Goal: Contribute content

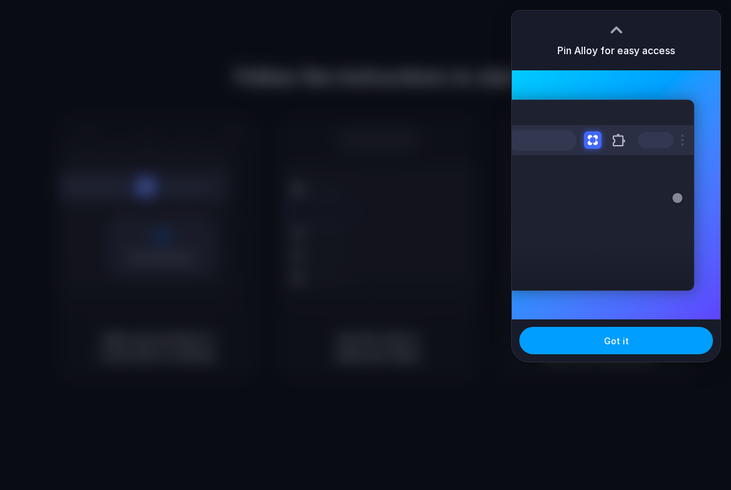
click at [616, 339] on span "Got it" at bounding box center [616, 340] width 25 height 13
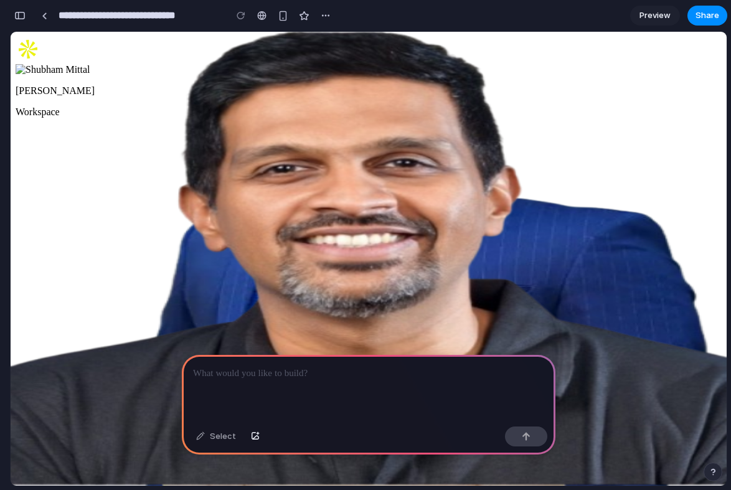
click at [149, 128] on icon at bounding box center [369, 481] width 706 height 706
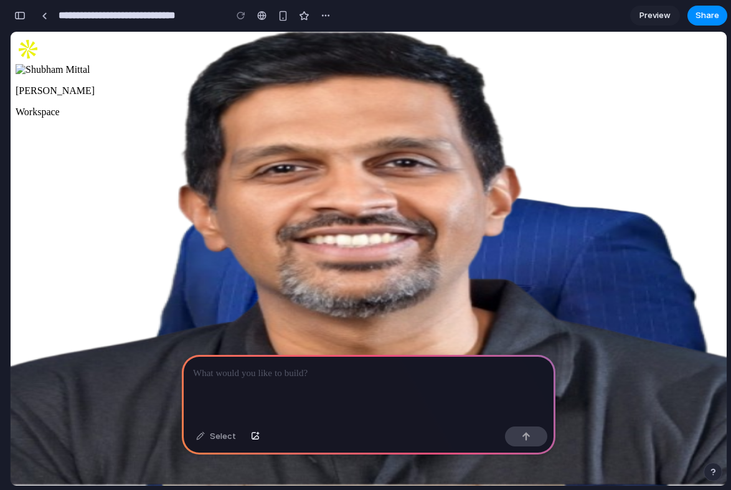
click at [243, 376] on p at bounding box center [368, 373] width 351 height 15
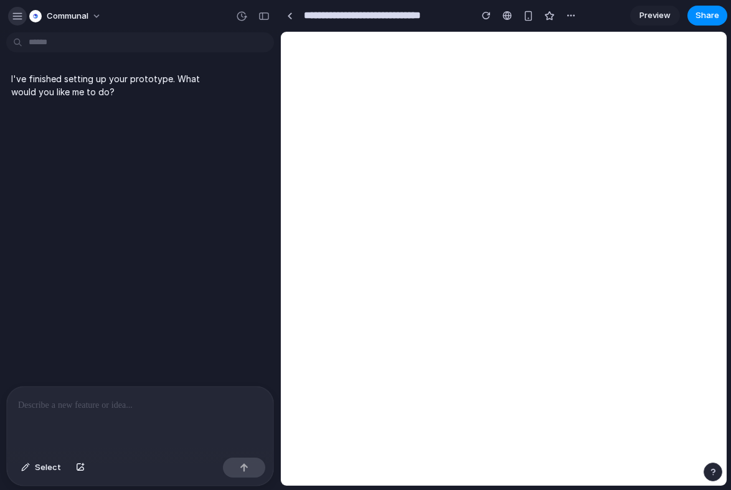
click at [16, 12] on div "button" at bounding box center [17, 16] width 11 height 11
click at [293, 14] on link at bounding box center [289, 15] width 19 height 19
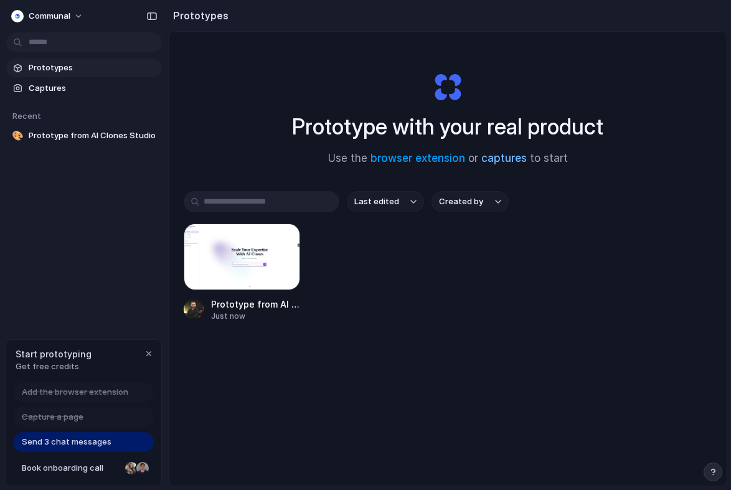
click at [508, 156] on link "captures" at bounding box center [503, 158] width 45 height 12
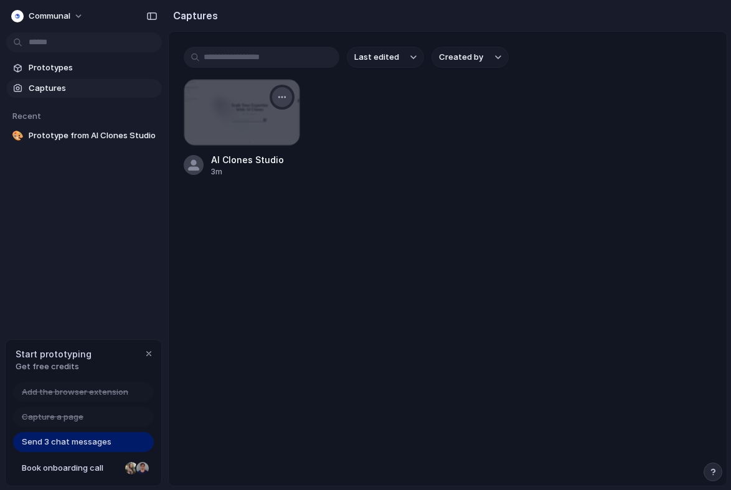
click at [284, 101] on div "button" at bounding box center [282, 97] width 10 height 10
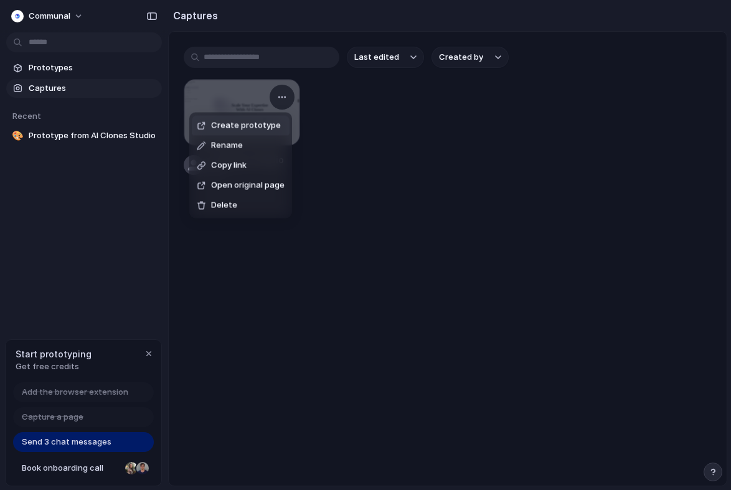
click at [344, 166] on div "Create prototype Rename Copy link Open original page Delete" at bounding box center [365, 245] width 731 height 490
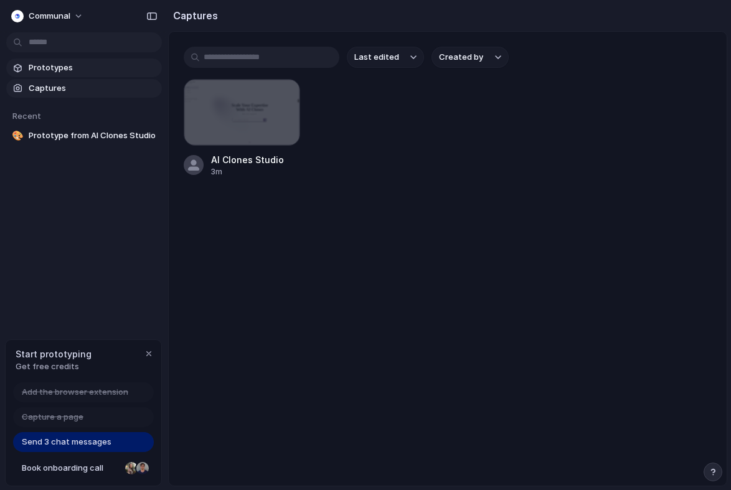
click at [55, 68] on span "Prototypes" at bounding box center [93, 68] width 128 height 12
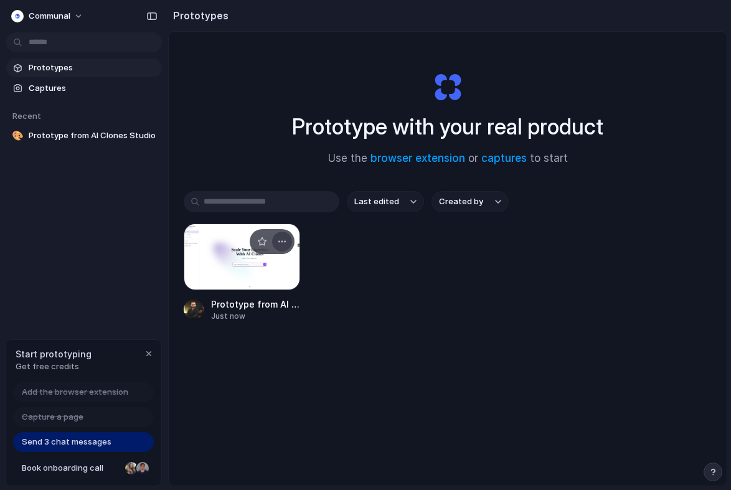
click at [283, 244] on div "button" at bounding box center [282, 242] width 10 height 10
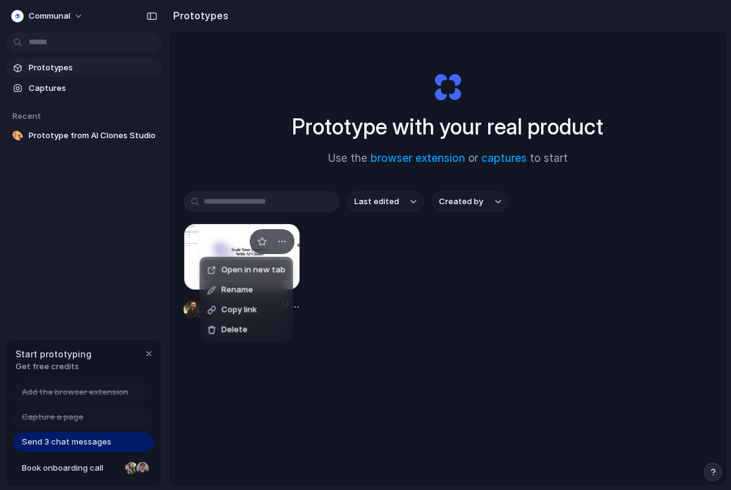
click at [343, 344] on div "Open in new tab Rename Copy link Delete" at bounding box center [365, 245] width 731 height 490
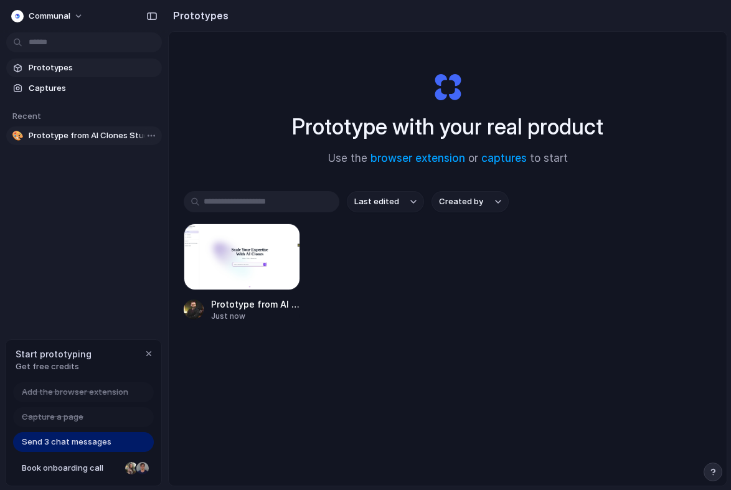
click at [96, 135] on span "Prototype from AI Clones Studio" at bounding box center [93, 135] width 128 height 12
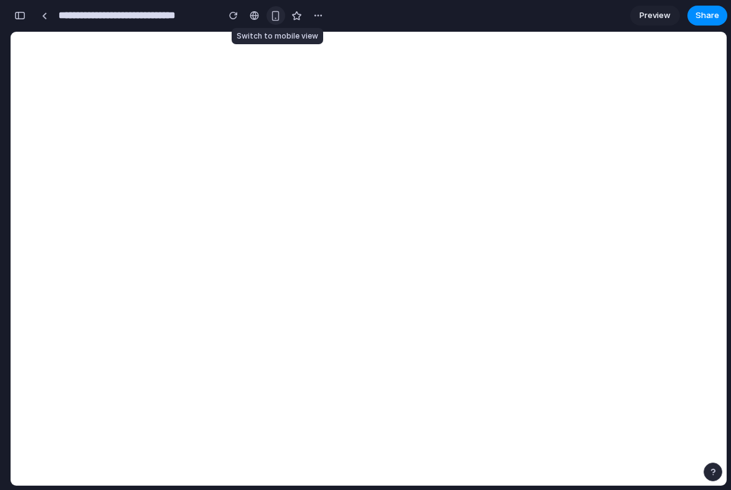
click at [272, 14] on div "button" at bounding box center [275, 16] width 11 height 11
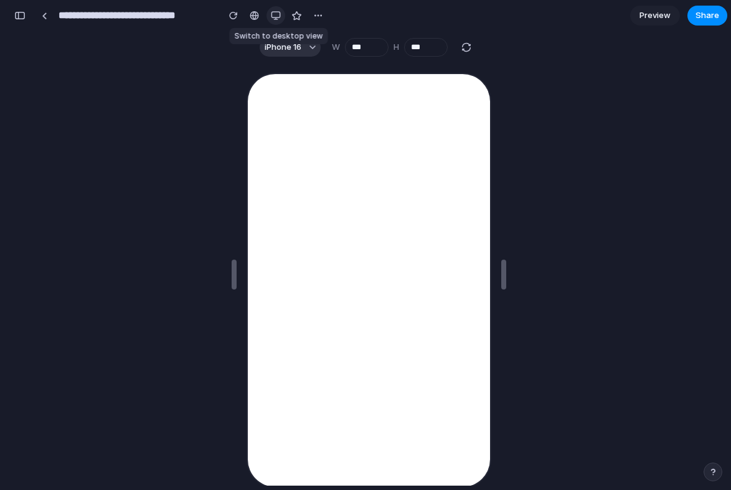
click at [272, 14] on div "button" at bounding box center [276, 16] width 10 height 10
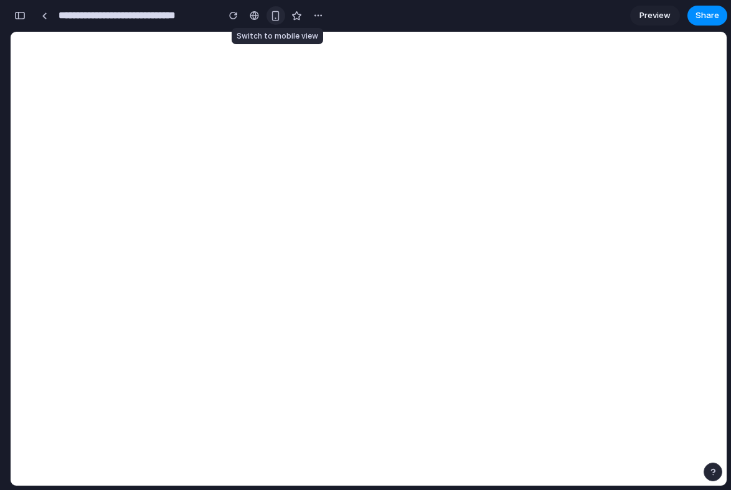
click at [272, 14] on div "button" at bounding box center [275, 16] width 11 height 11
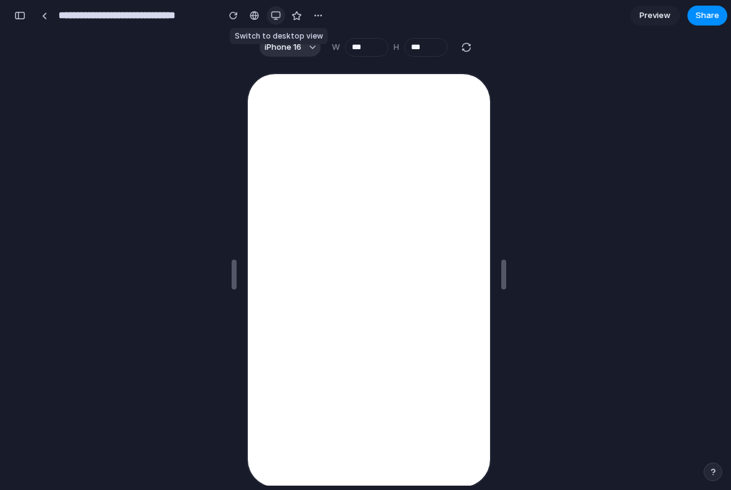
click at [276, 15] on div "button" at bounding box center [276, 16] width 10 height 10
